Goal: Find specific page/section: Find specific page/section

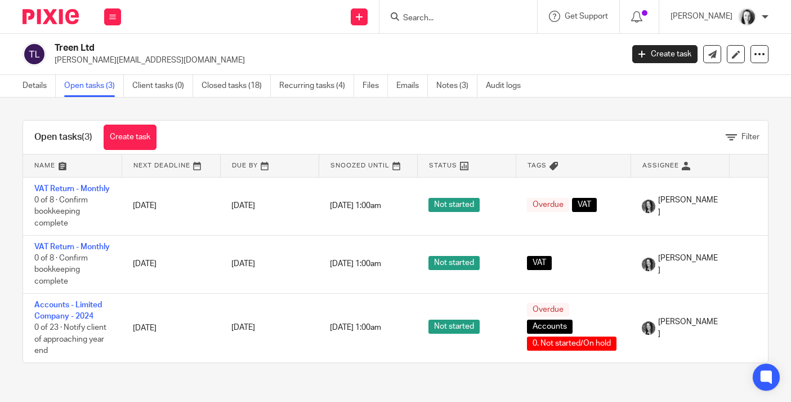
scroll to position [6, 0]
click at [420, 19] on input "Search" at bounding box center [452, 19] width 101 height 10
click at [443, 20] on input "Search" at bounding box center [452, 19] width 101 height 10
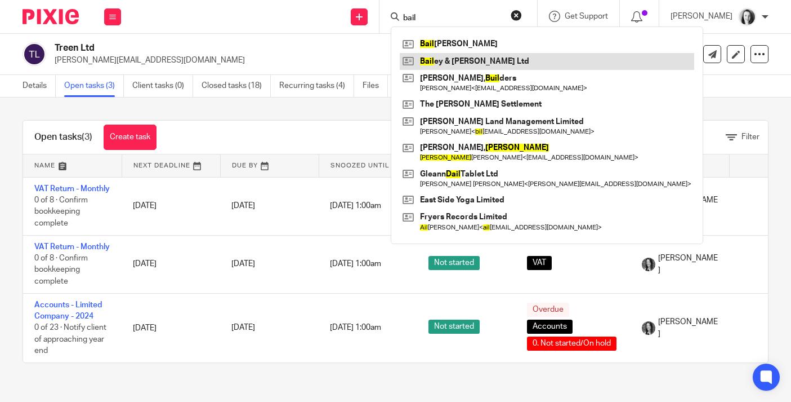
type input "bail"
click at [465, 59] on link at bounding box center [547, 61] width 295 height 17
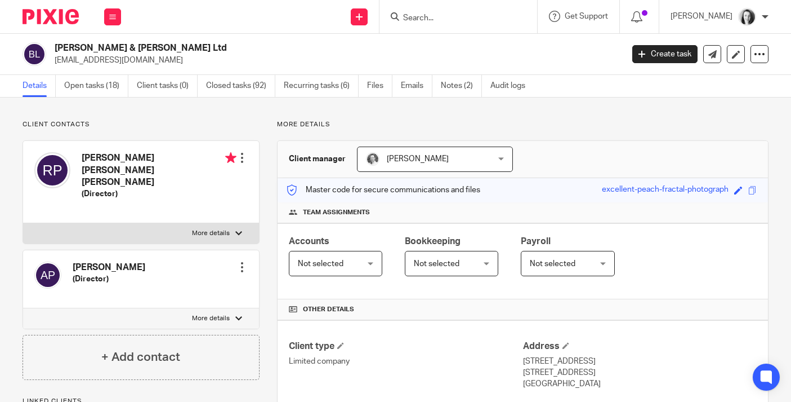
scroll to position [229, 0]
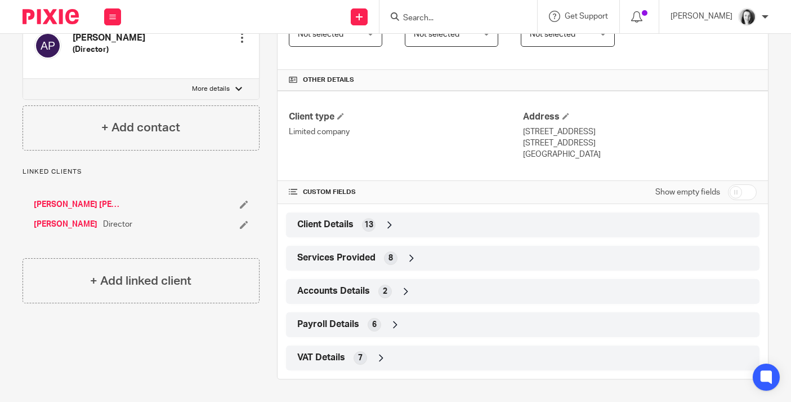
click at [357, 328] on span "Payroll Details" at bounding box center [328, 324] width 62 height 12
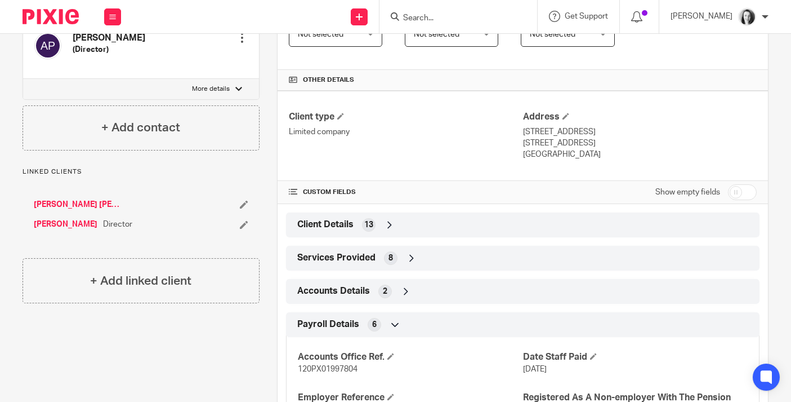
scroll to position [374, 0]
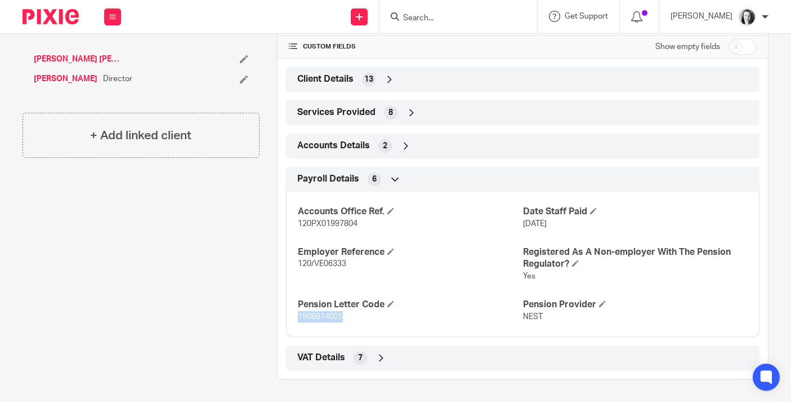
drag, startPoint x: 344, startPoint y: 317, endPoint x: 296, endPoint y: 316, distance: 47.9
click at [296, 316] on div "Accounts Office Ref. 120PX01997804 Date Staff Paid 30 Apr 2024 Employer Referen…" at bounding box center [523, 260] width 474 height 154
copy span "1506814025"
drag, startPoint x: 347, startPoint y: 265, endPoint x: 299, endPoint y: 264, distance: 47.9
click at [299, 264] on span "120/VE06333" at bounding box center [322, 264] width 48 height 8
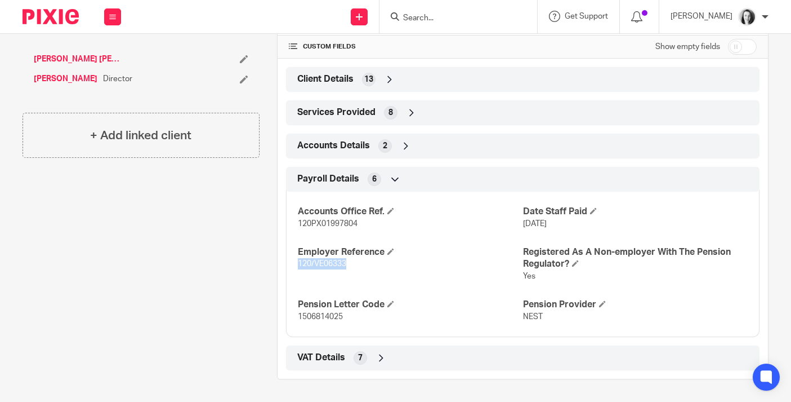
copy span "120/VE06333"
